Goal: Task Accomplishment & Management: Manage account settings

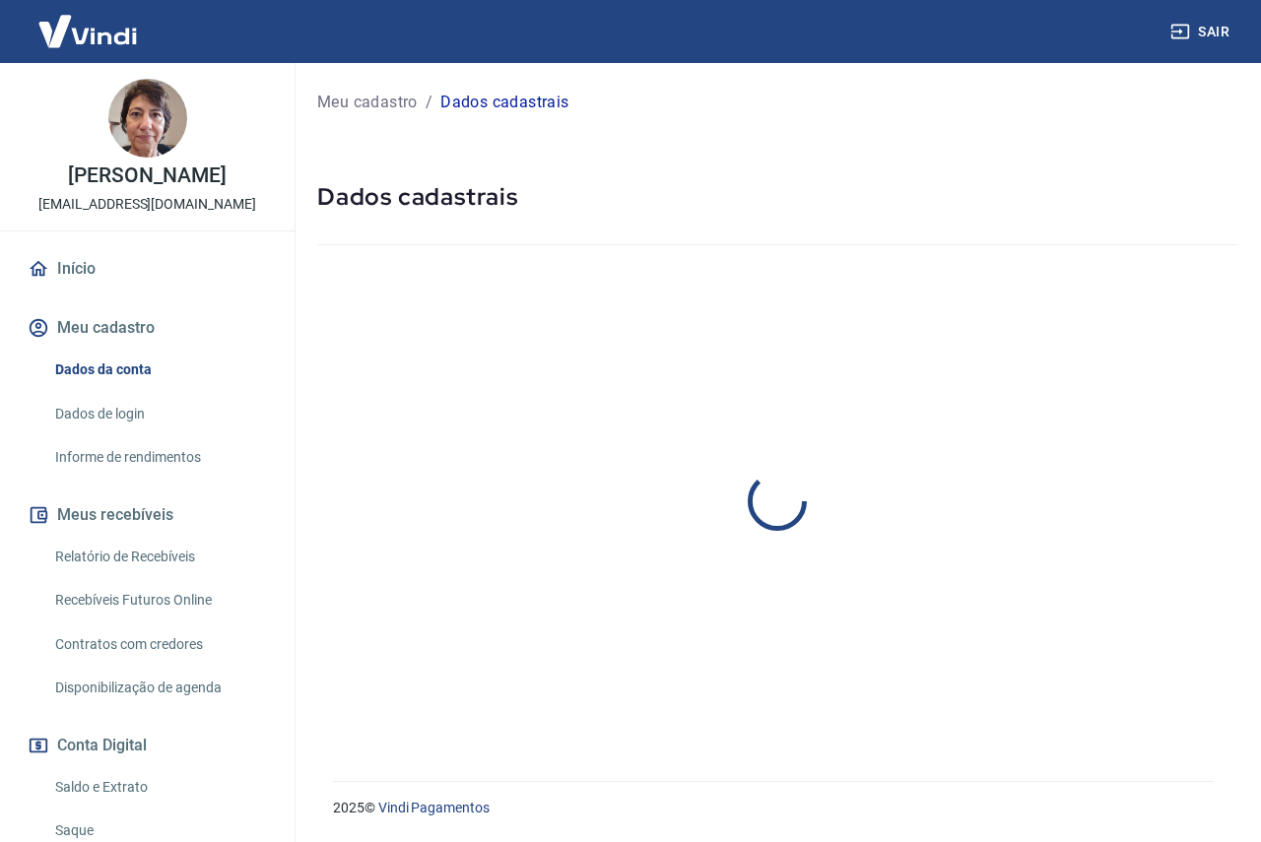
select select "MG"
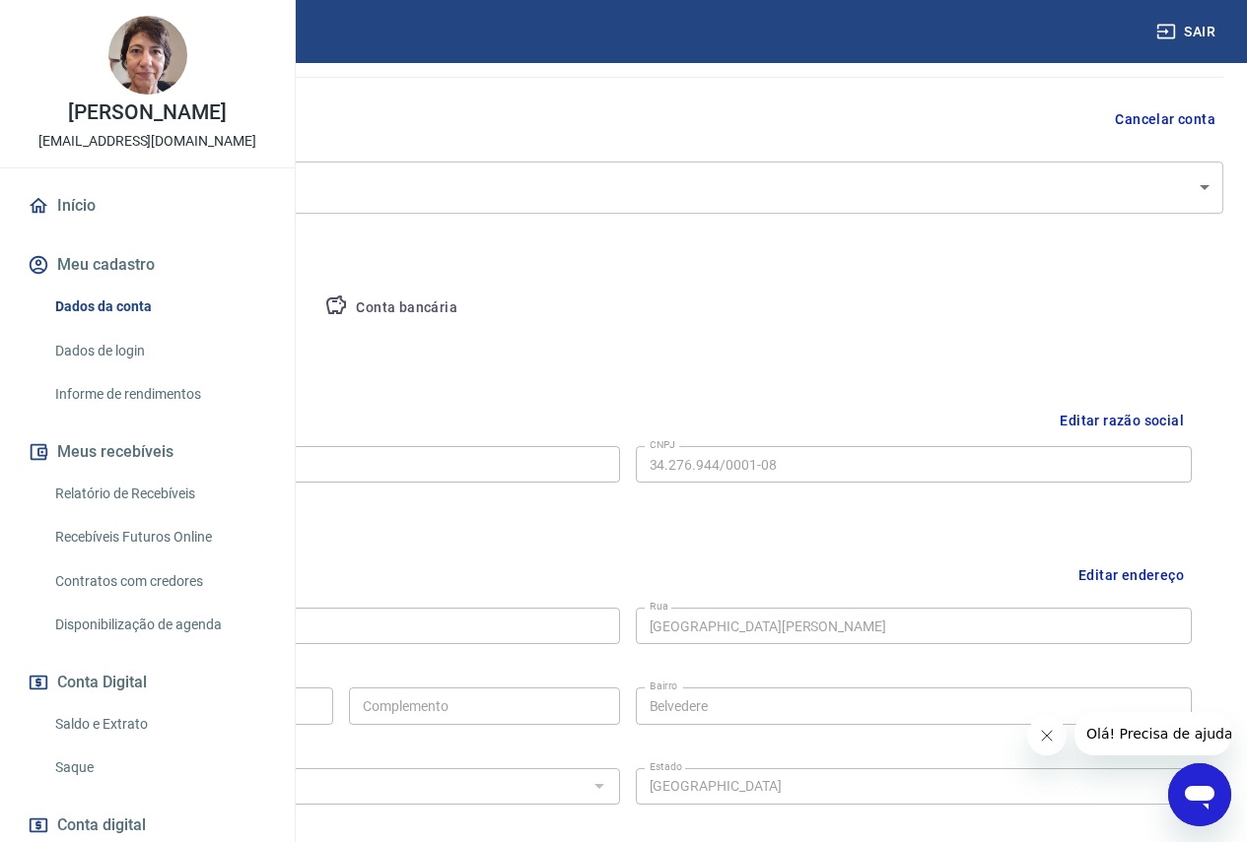
scroll to position [197, 0]
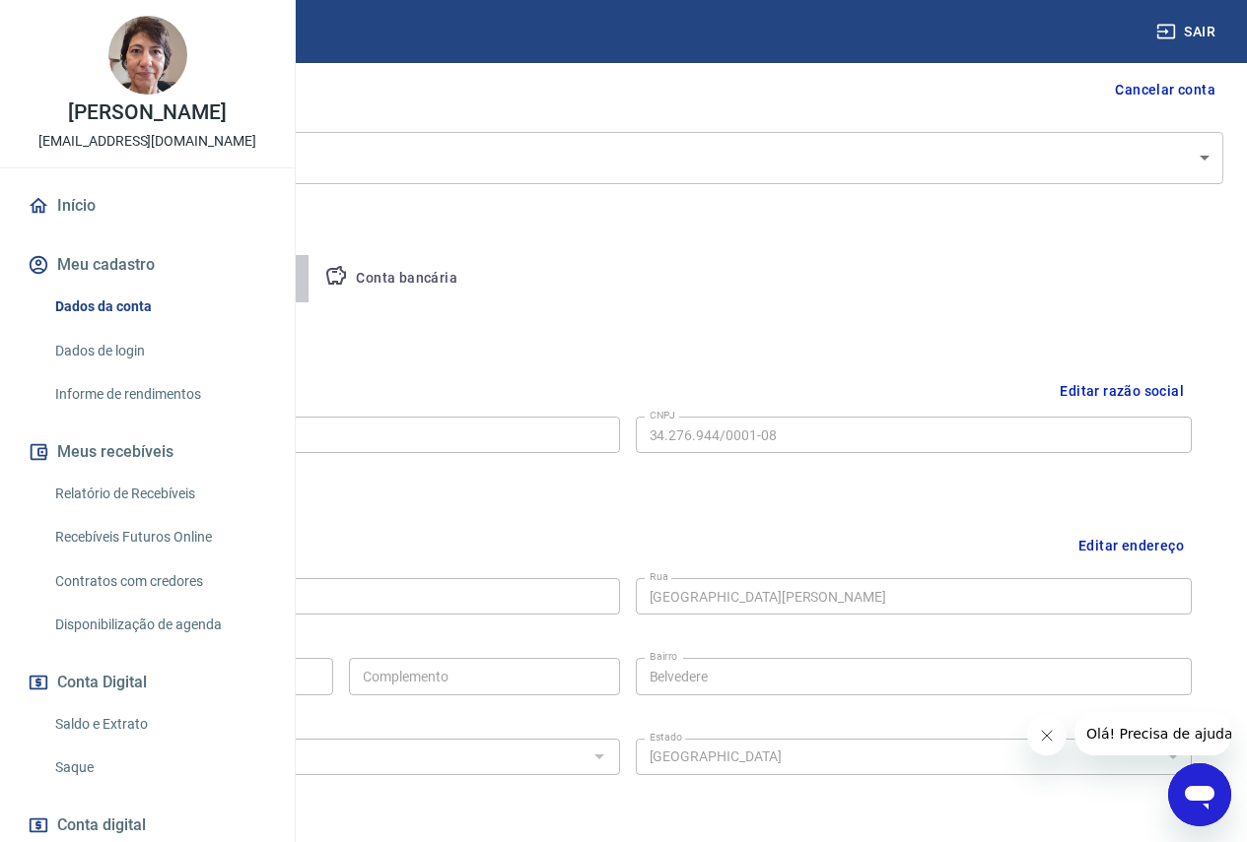
click at [309, 281] on button "Pessoa titular" at bounding box center [231, 278] width 157 height 47
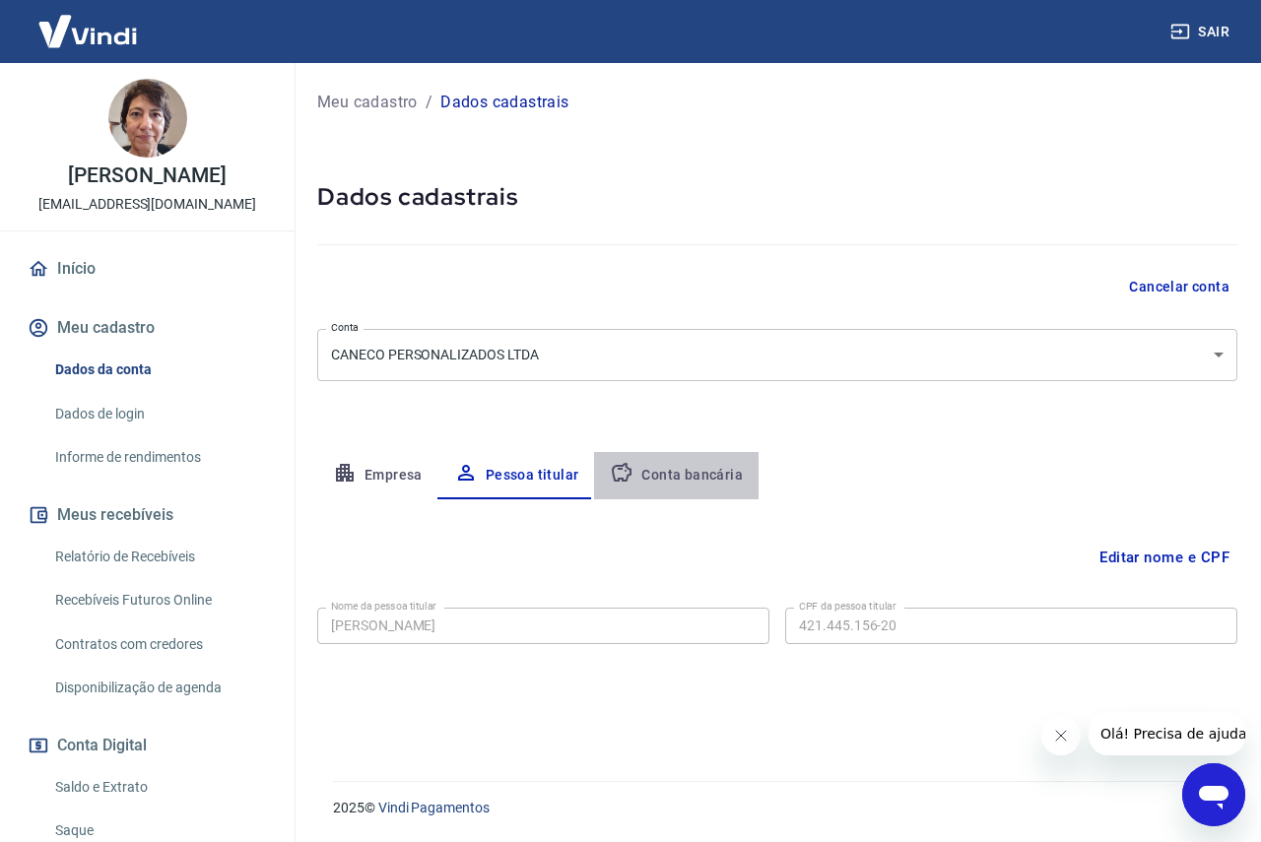
click at [691, 471] on button "Conta bancária" at bounding box center [676, 475] width 165 height 47
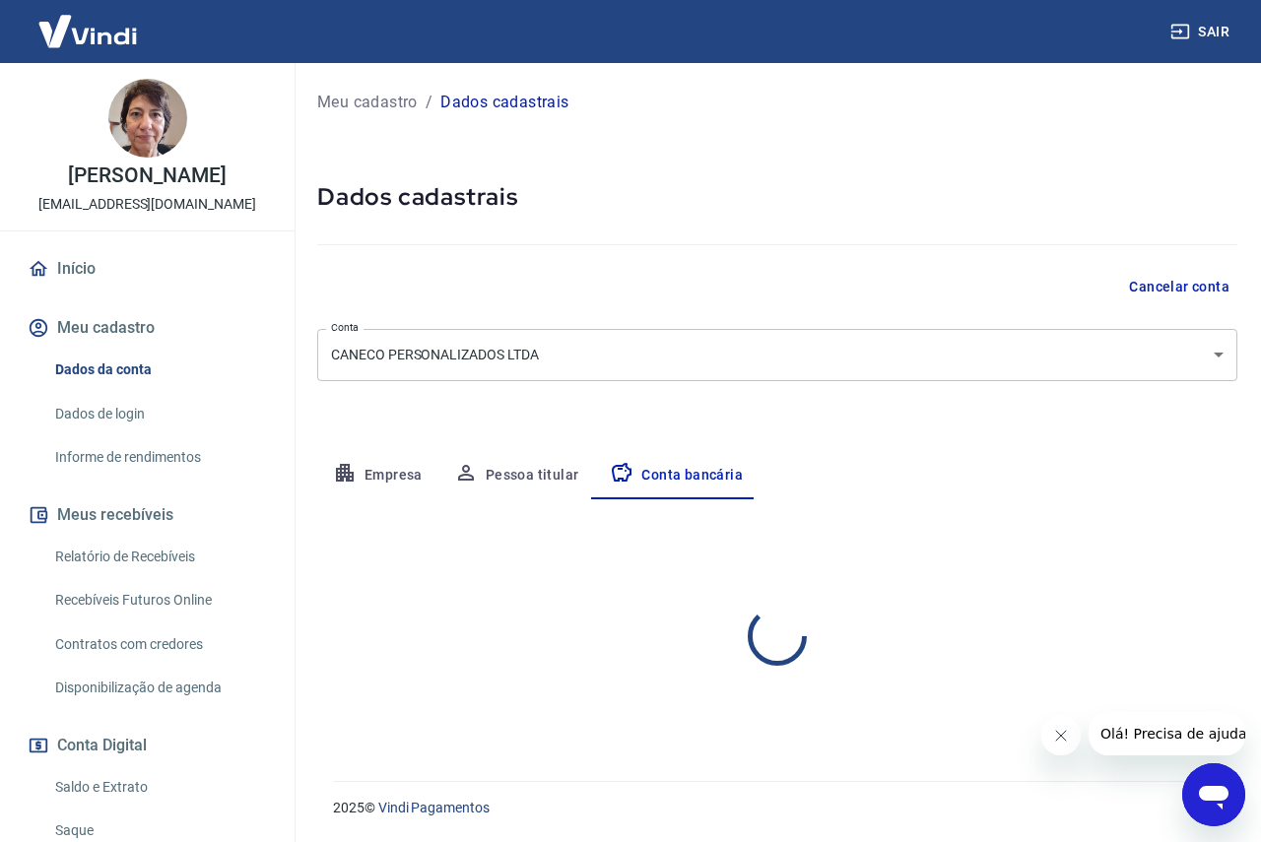
select select "1"
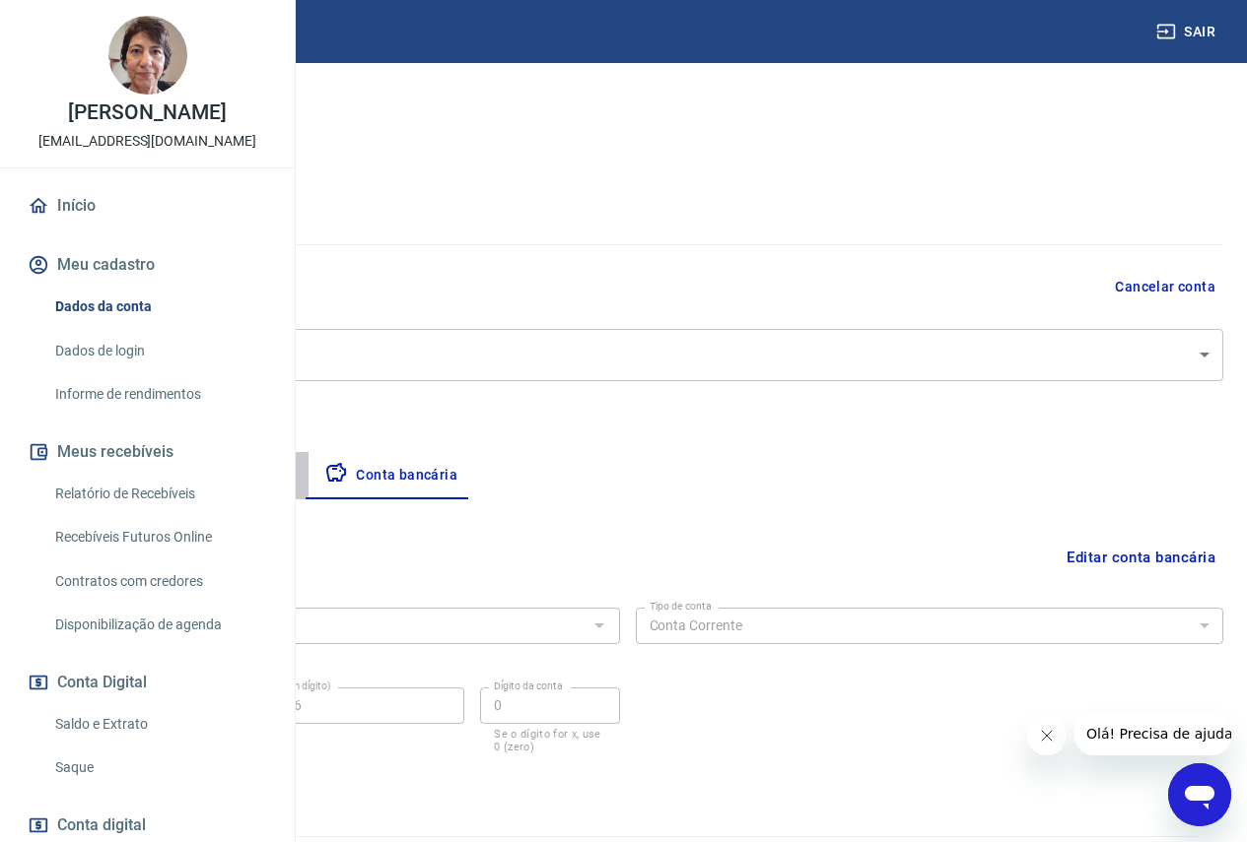
click at [309, 469] on button "Pessoa titular" at bounding box center [231, 475] width 157 height 47
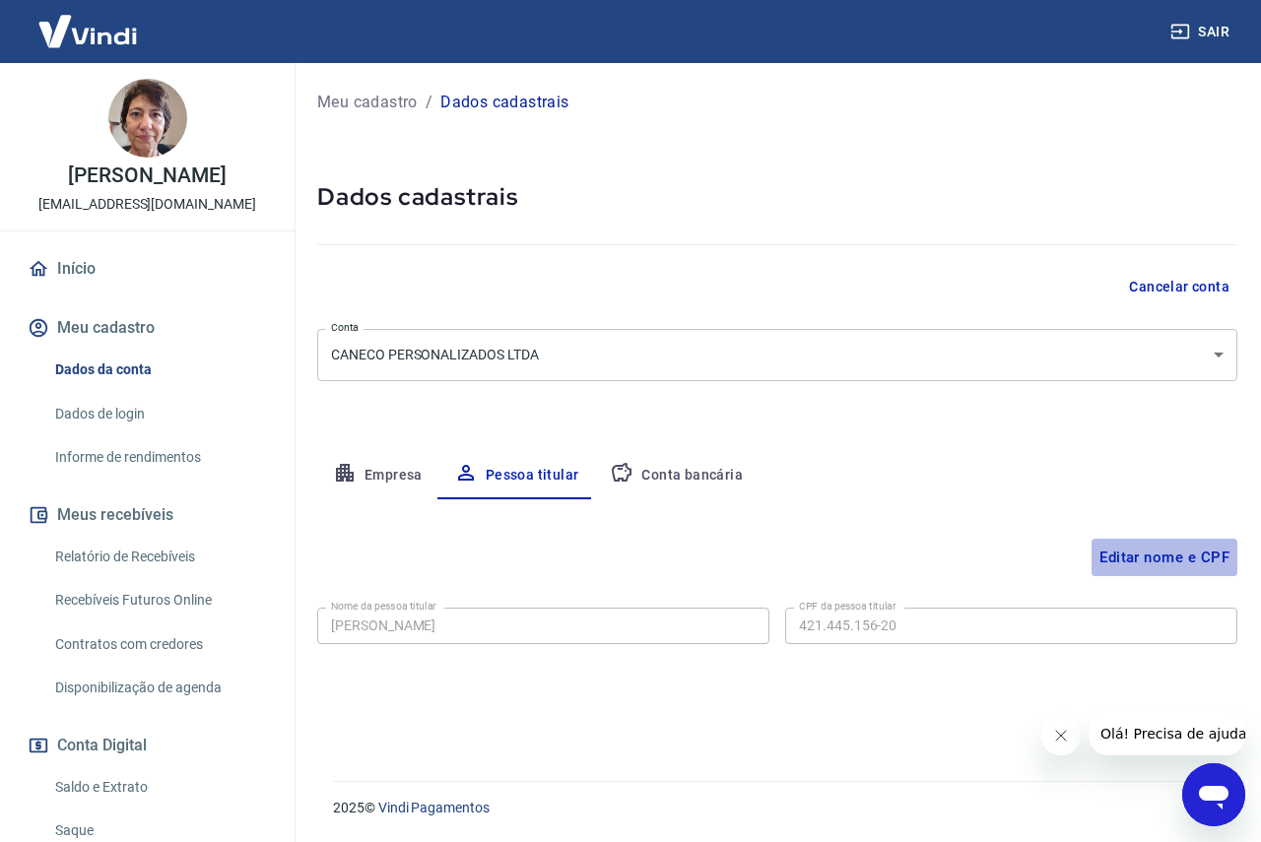
click at [1176, 555] on button "Editar nome e CPF" at bounding box center [1165, 557] width 146 height 37
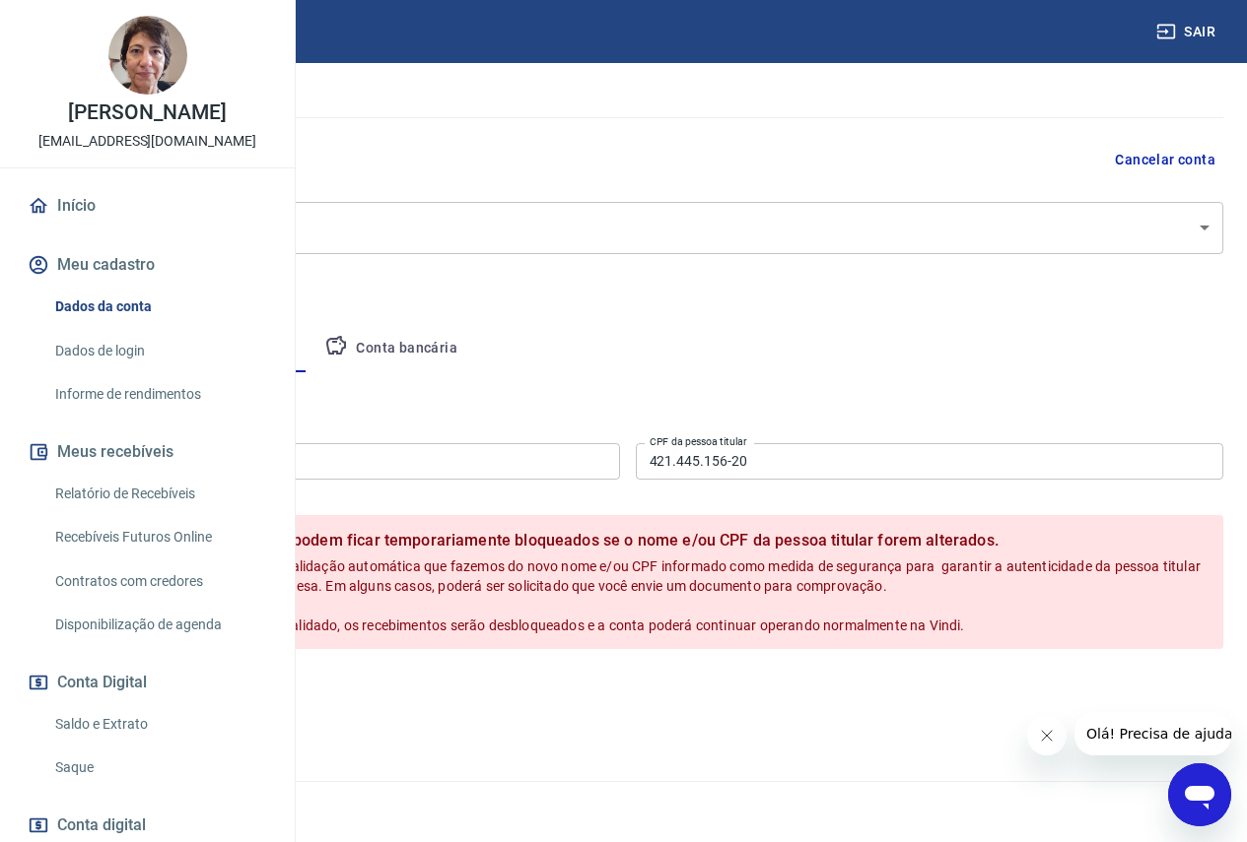
scroll to position [190, 0]
click at [216, 697] on button "Cancelar" at bounding box center [169, 691] width 94 height 37
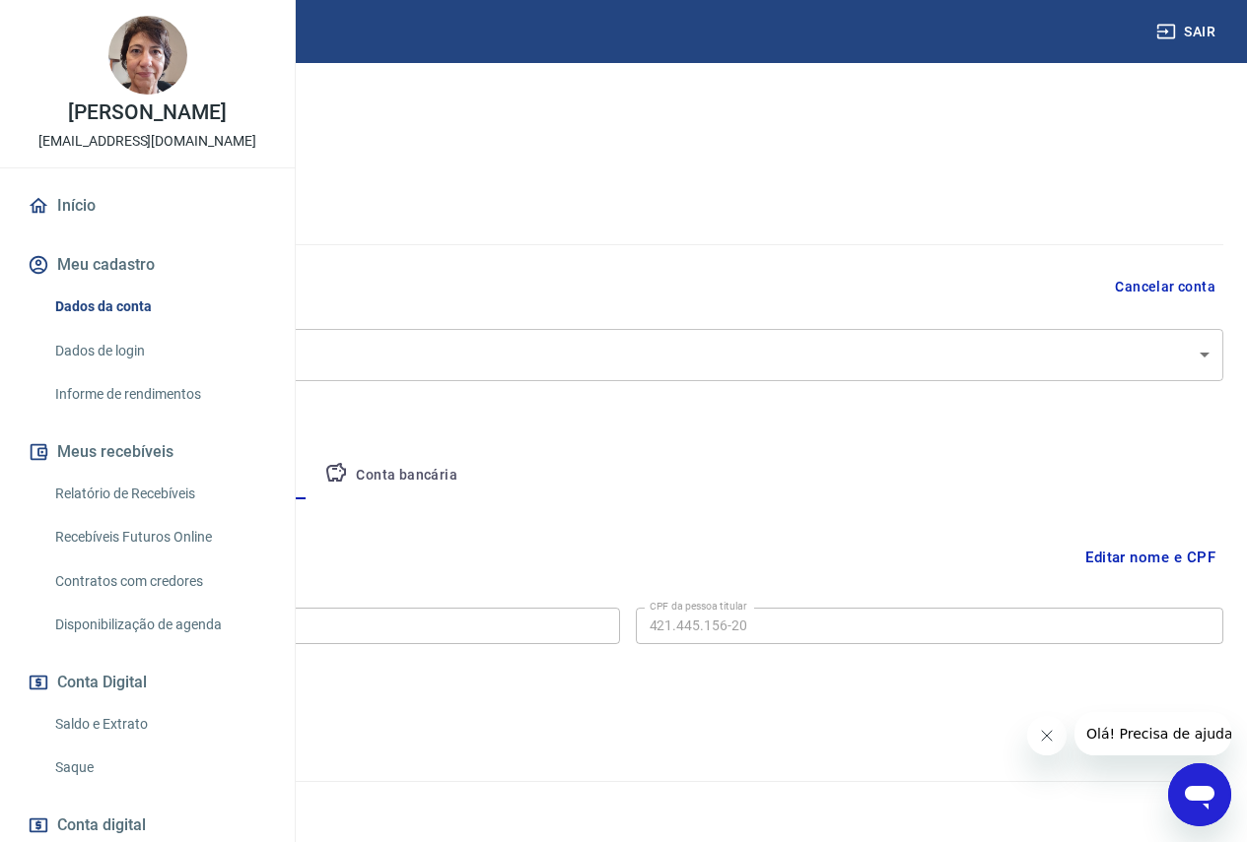
scroll to position [0, 0]
select select "MG"
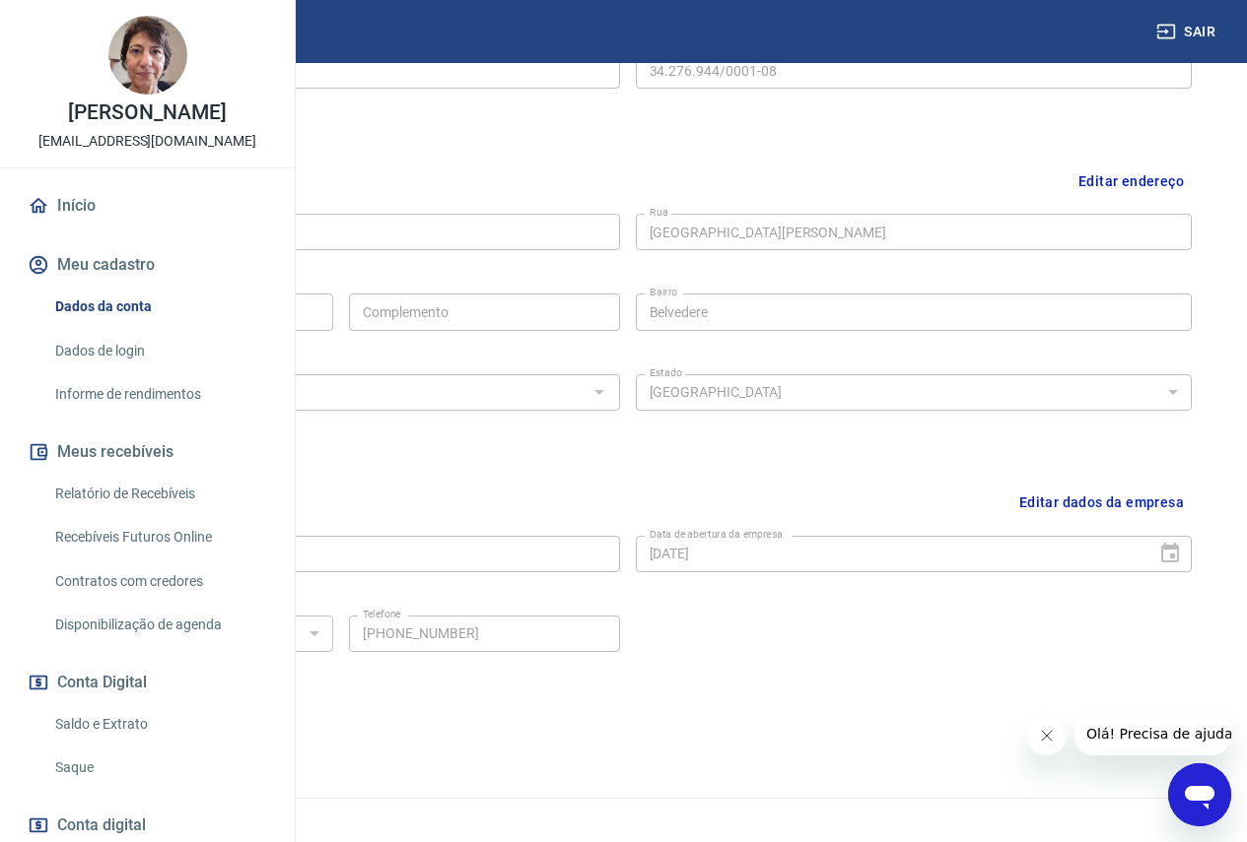
scroll to position [578, 0]
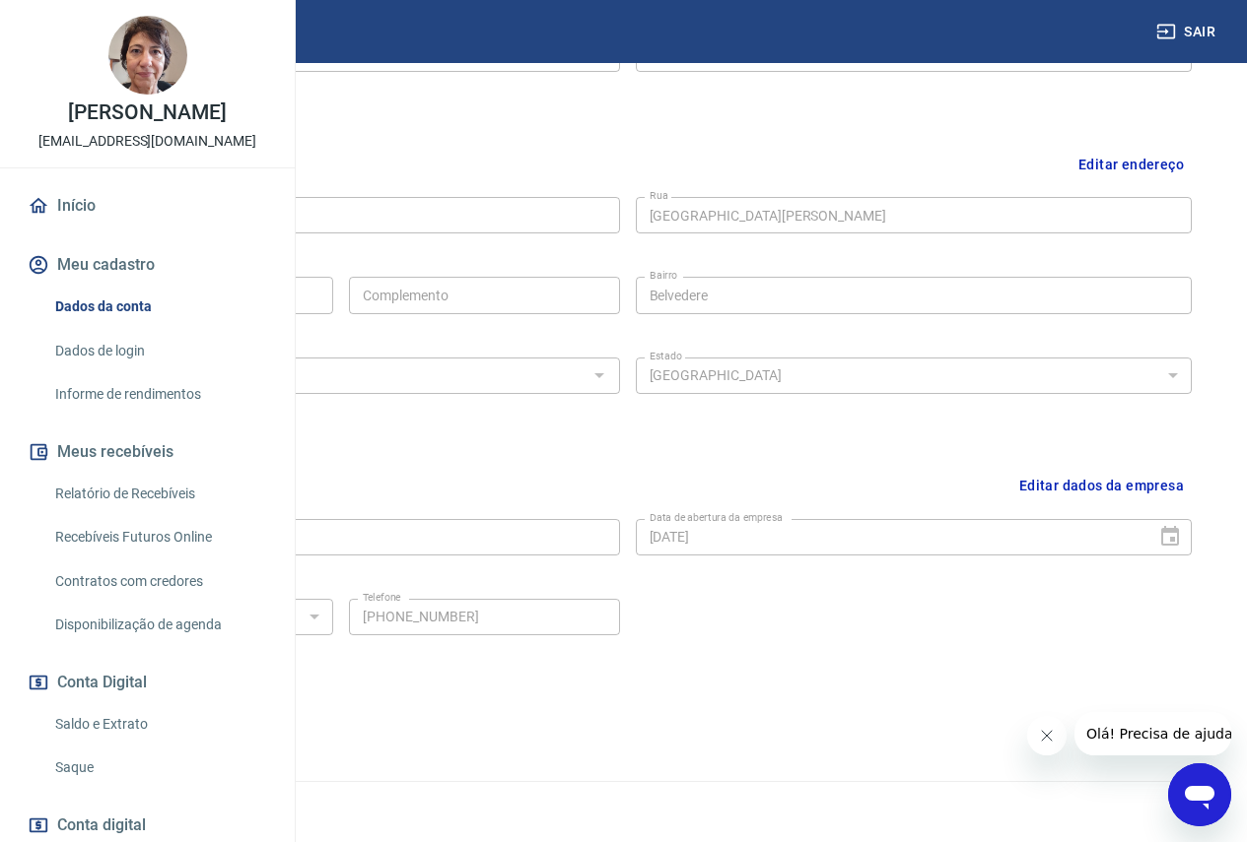
click at [1068, 492] on button "Editar dados da empresa" at bounding box center [1101, 486] width 180 height 50
click at [244, 722] on button "Cancelar" at bounding box center [199, 721] width 91 height 37
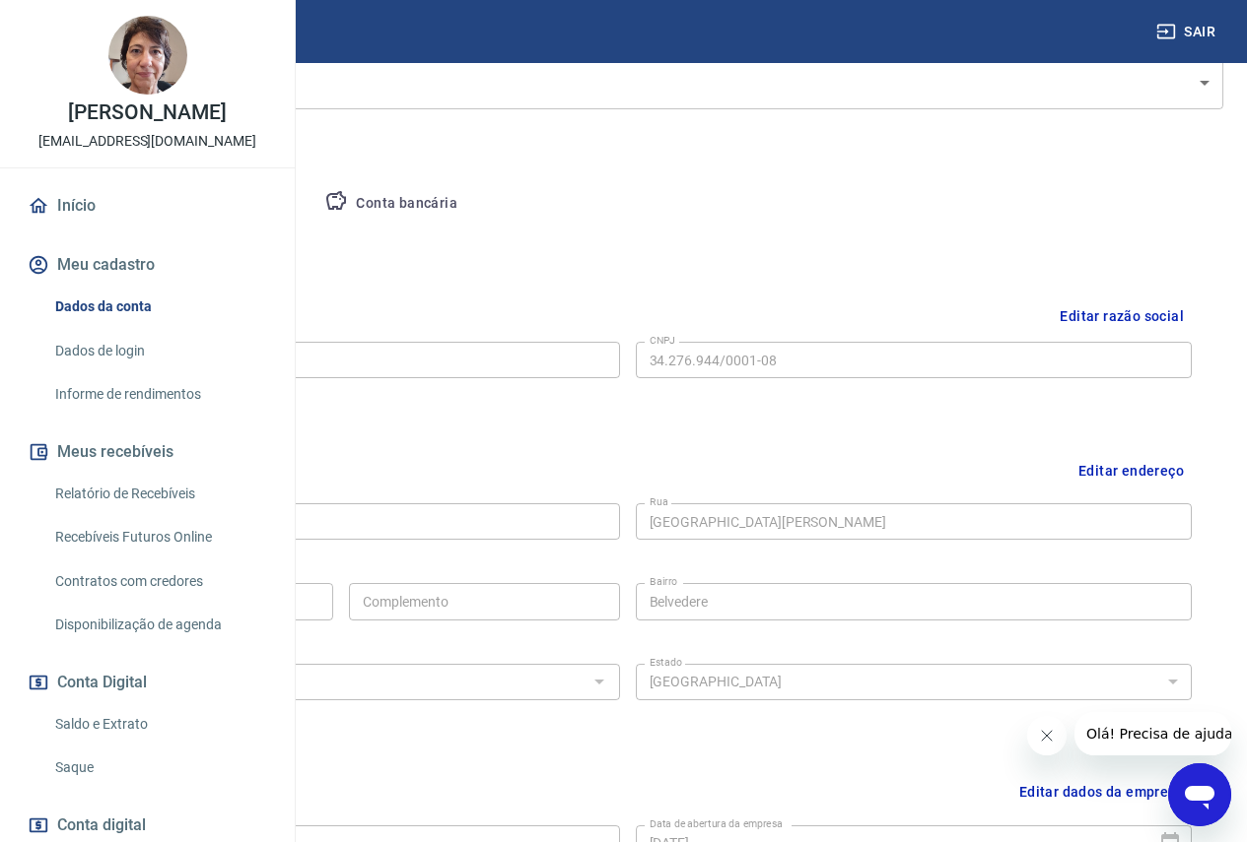
scroll to position [184, 0]
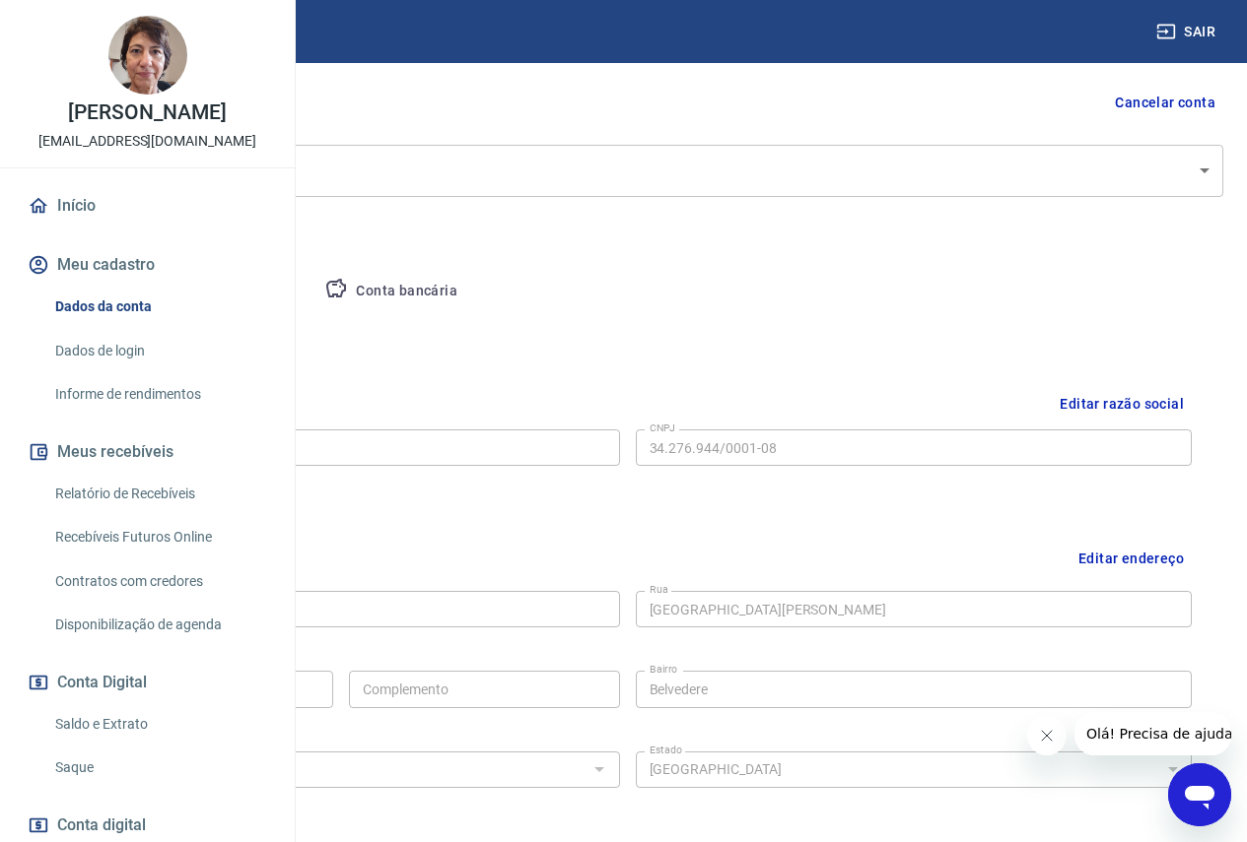
click at [153, 293] on button "Empresa" at bounding box center [92, 291] width 121 height 47
click at [309, 294] on button "Pessoa titular" at bounding box center [231, 291] width 157 height 47
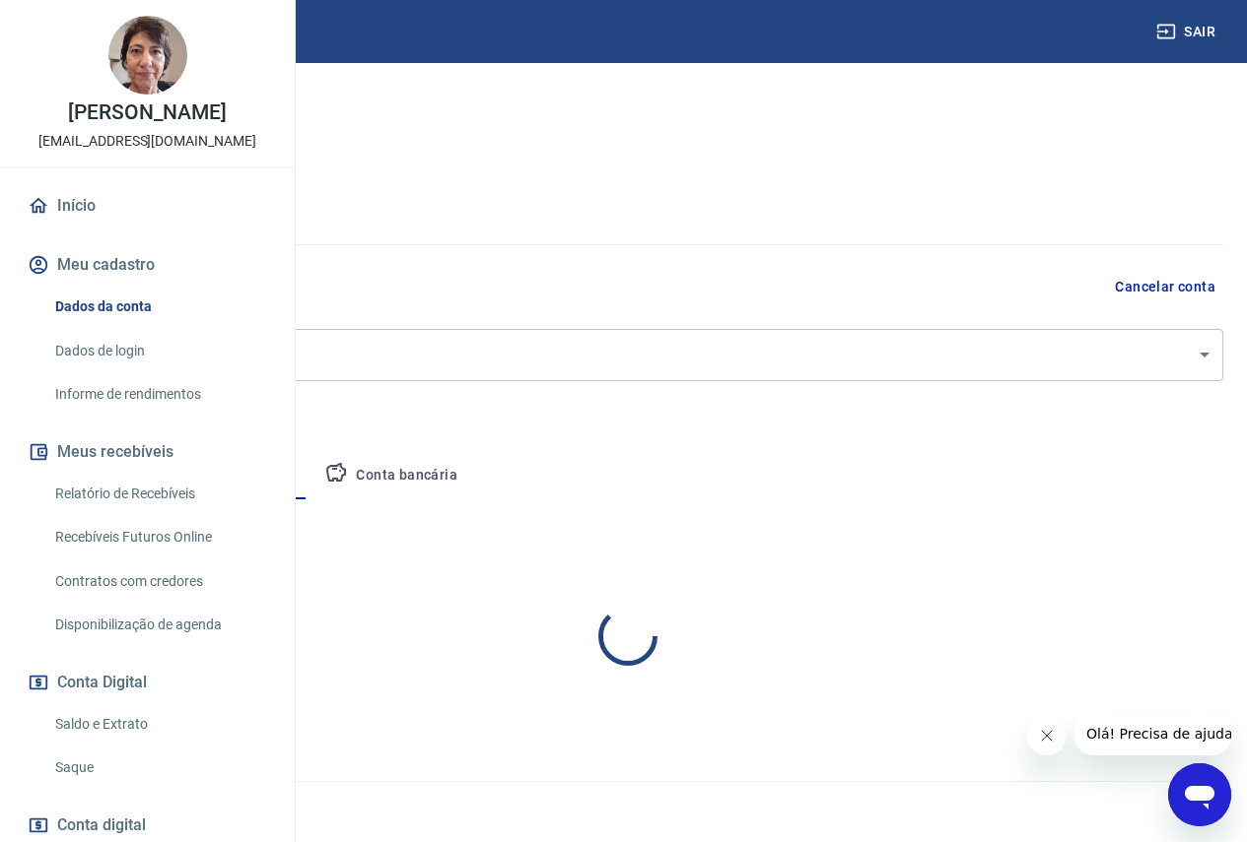
scroll to position [0, 0]
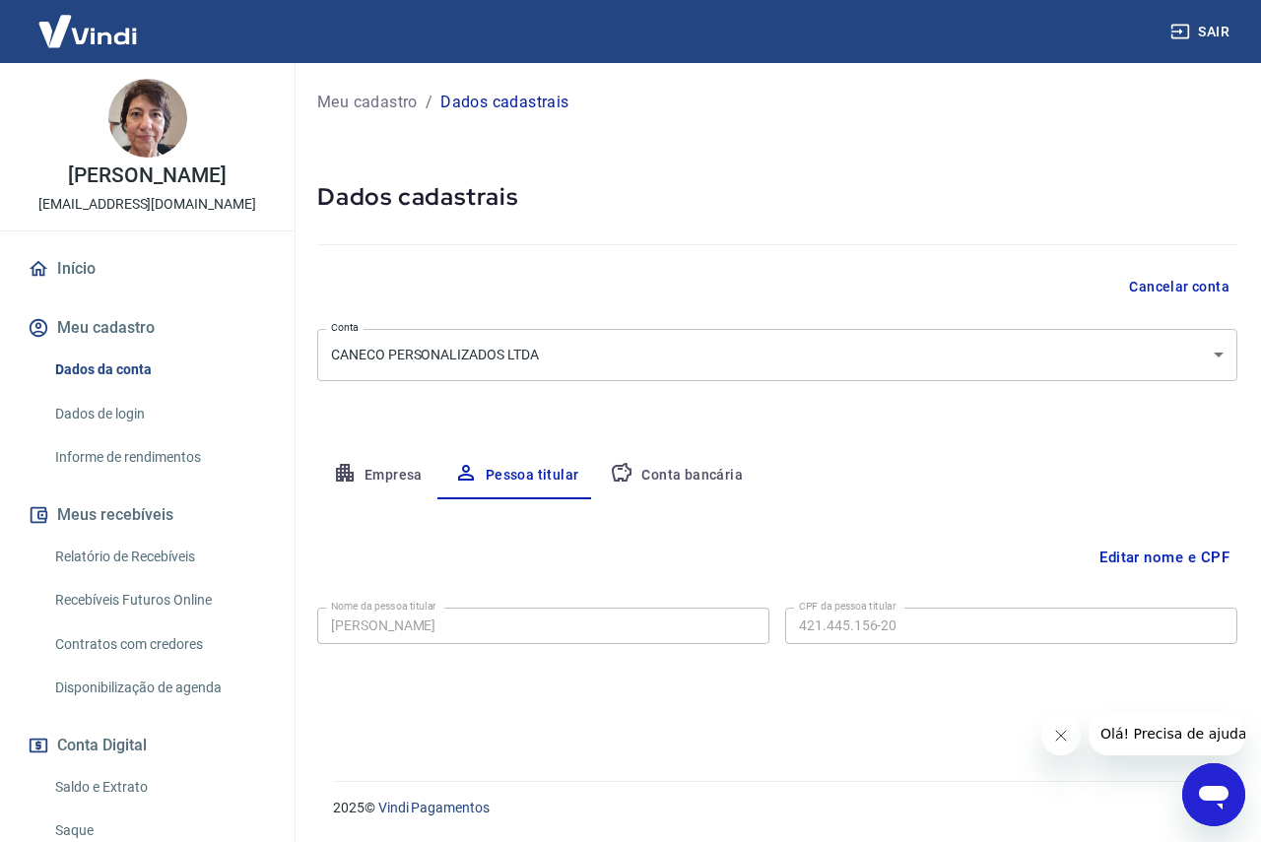
click at [502, 101] on p "Dados cadastrais" at bounding box center [504, 103] width 128 height 24
click at [347, 101] on p "Meu cadastro" at bounding box center [367, 103] width 101 height 24
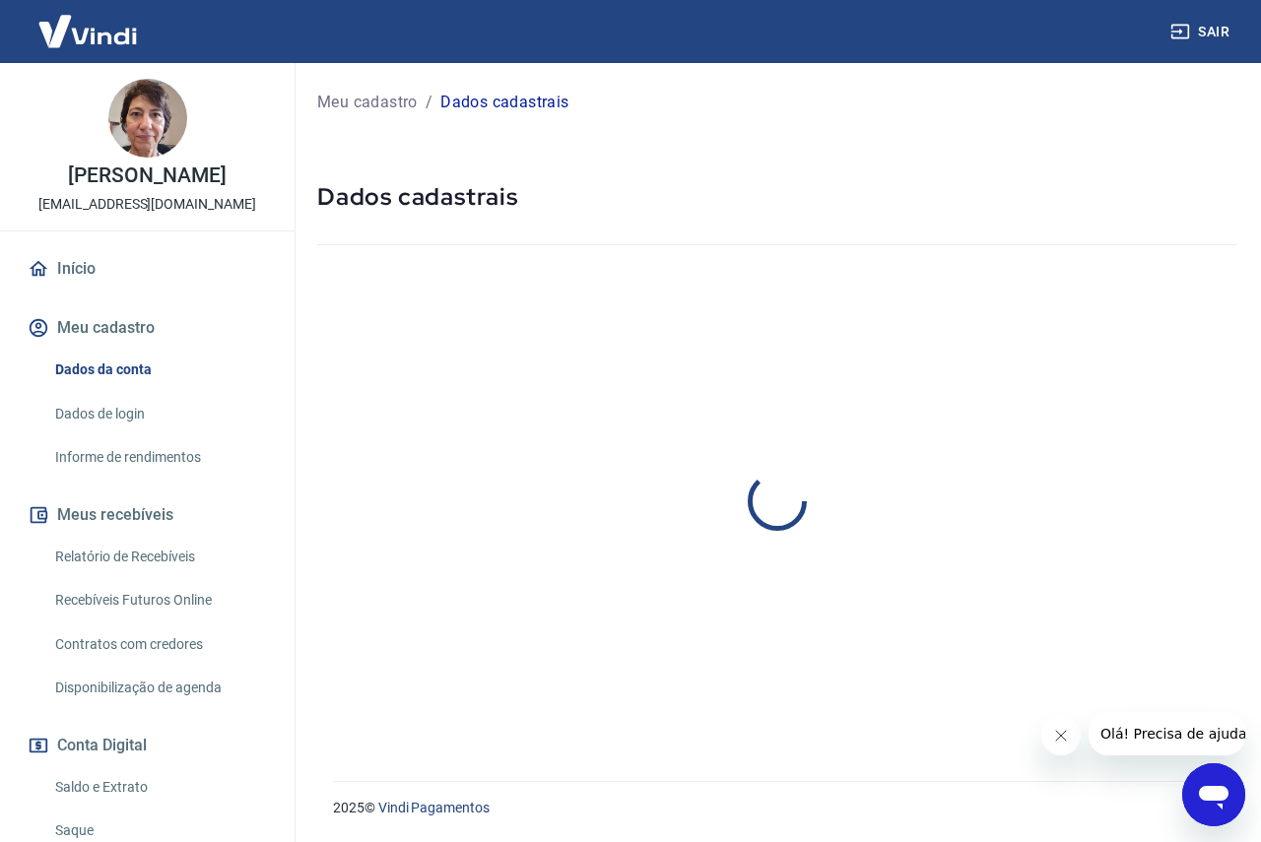
select select "MG"
